Goal: Use online tool/utility: Utilize a website feature to perform a specific function

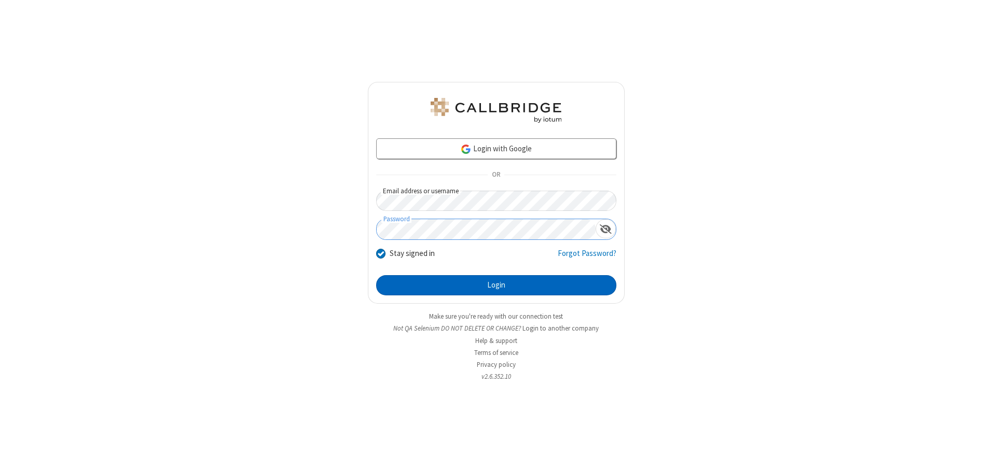
click at [496, 285] on button "Login" at bounding box center [496, 285] width 240 height 21
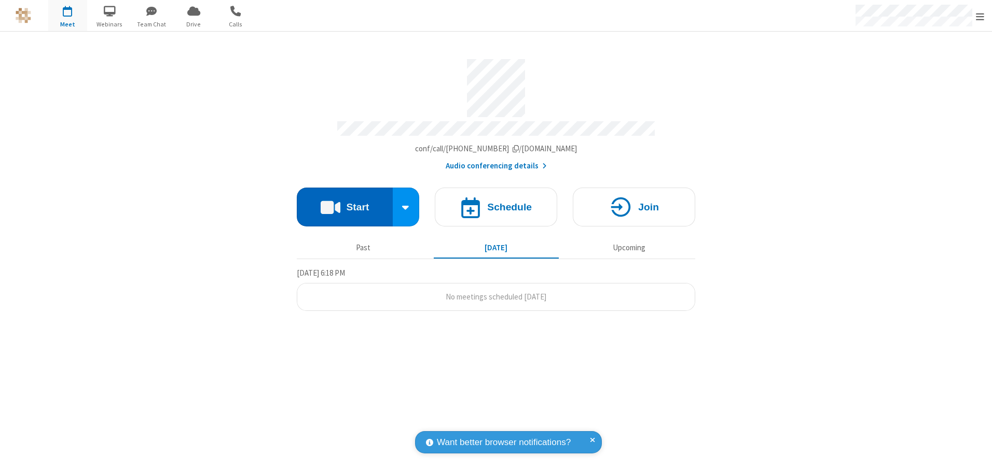
click at [344, 203] on button "Start" at bounding box center [345, 207] width 96 height 39
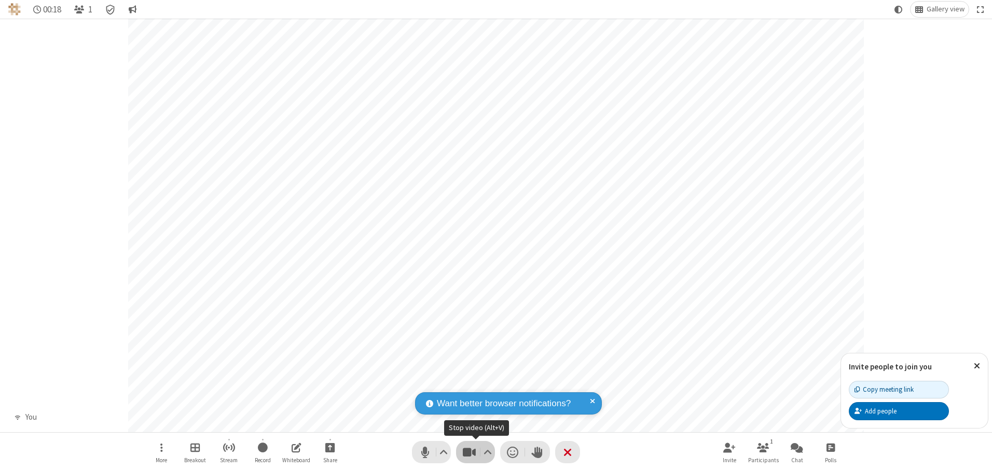
click at [469, 452] on span "Stop video (Alt+V)" at bounding box center [469, 452] width 16 height 15
click at [469, 452] on span "Start video (Alt+V)" at bounding box center [469, 452] width 16 height 15
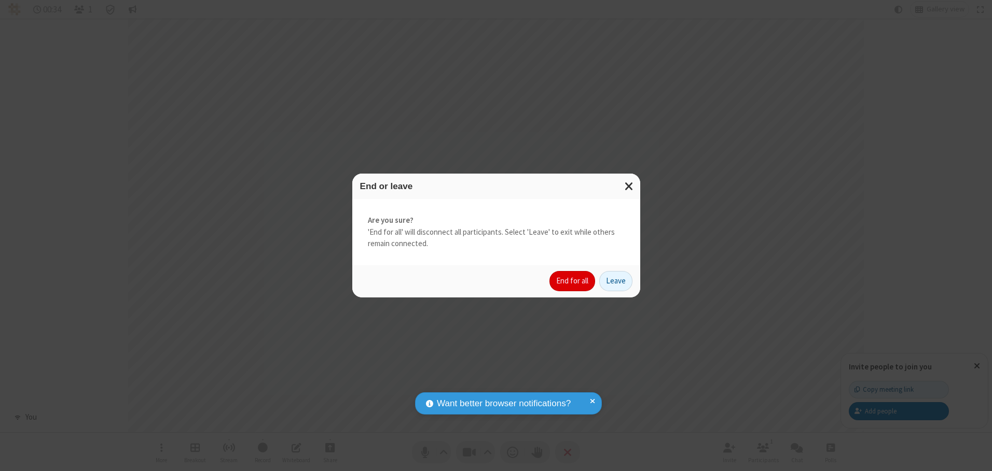
click at [573, 281] on button "End for all" at bounding box center [572, 281] width 46 height 21
